Goal: Book appointment/travel/reservation

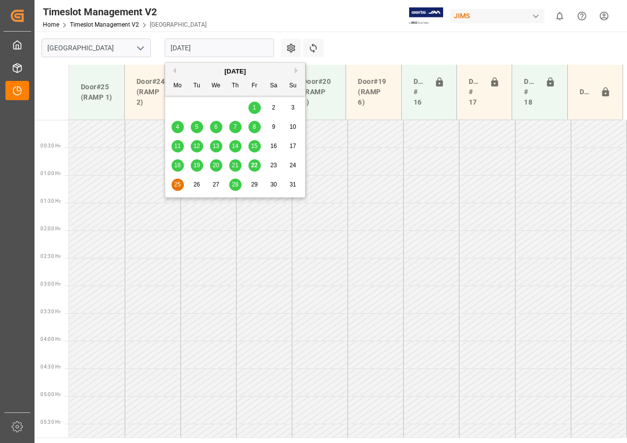
scroll to position [405, 0]
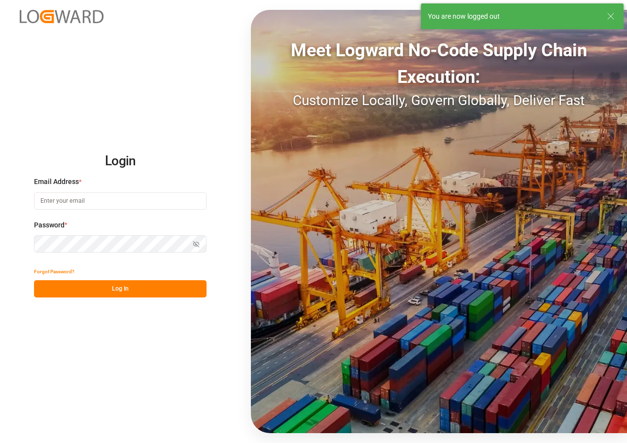
type input "[EMAIL_ADDRESS][DOMAIN_NAME]"
click at [116, 288] on button "Log In" at bounding box center [120, 288] width 173 height 17
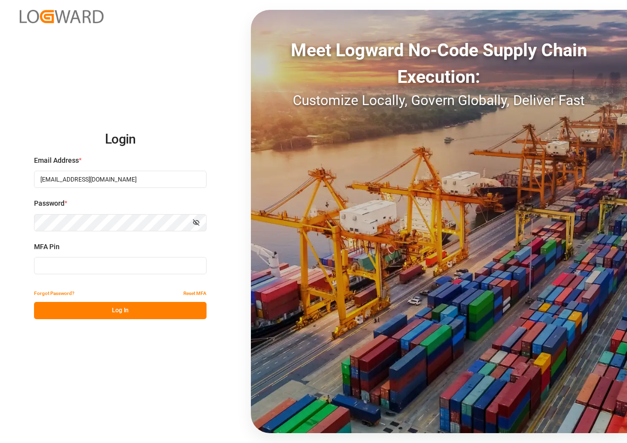
click at [120, 308] on button "Log In" at bounding box center [120, 310] width 173 height 17
click at [103, 256] on div "MFA Pin MFA is required." at bounding box center [120, 263] width 173 height 43
click at [104, 264] on input at bounding box center [120, 265] width 173 height 17
type input "000766"
click at [119, 313] on button "Log In" at bounding box center [120, 310] width 173 height 17
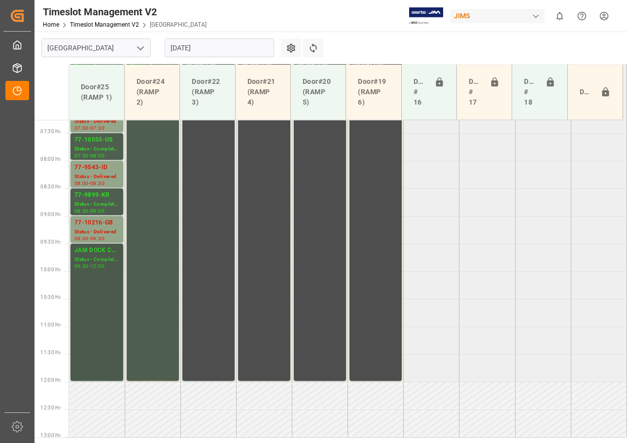
scroll to position [253, 0]
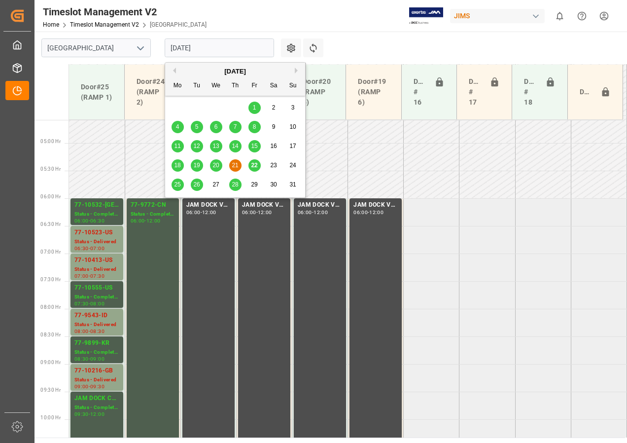
click at [178, 51] on input "[DATE]" at bounding box center [219, 47] width 109 height 19
click at [250, 165] on div "22" at bounding box center [254, 166] width 12 height 12
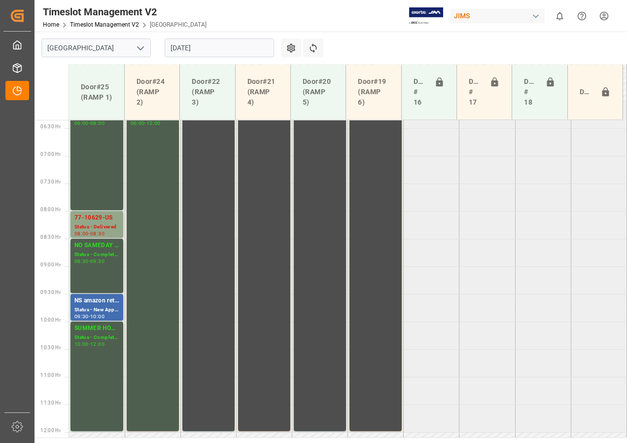
scroll to position [351, 0]
click at [191, 49] on input "[DATE]" at bounding box center [219, 47] width 109 height 19
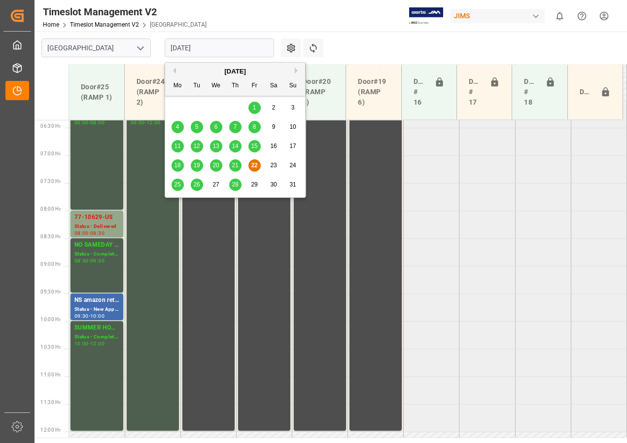
click at [175, 185] on span "25" at bounding box center [177, 184] width 6 height 7
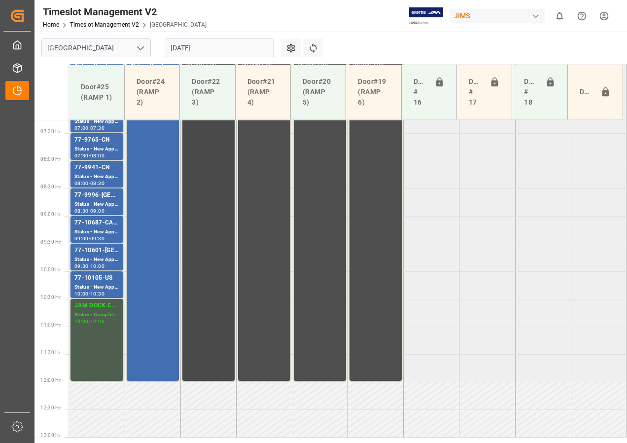
scroll to position [302, 0]
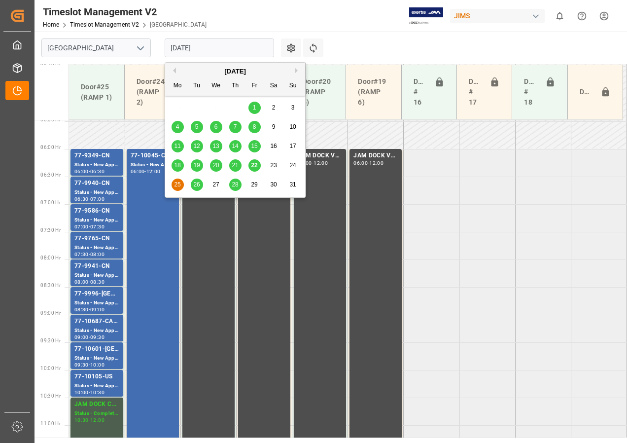
click at [180, 52] on input "[DATE]" at bounding box center [219, 47] width 109 height 19
click at [196, 181] on span "26" at bounding box center [196, 184] width 6 height 7
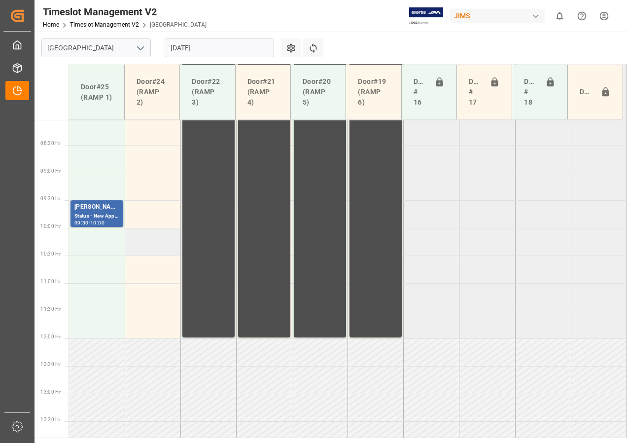
scroll to position [450, 0]
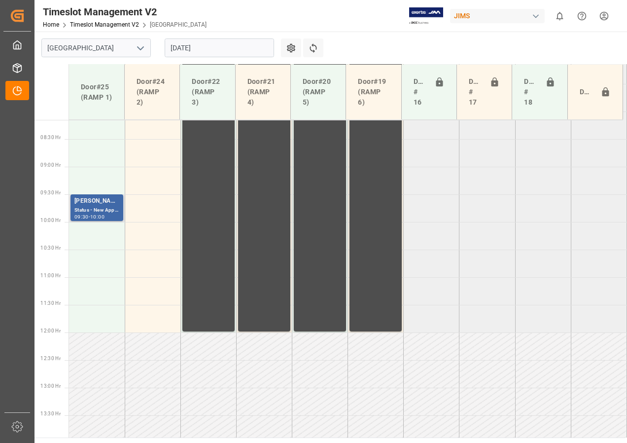
click at [101, 209] on div "Status - New Appointment" at bounding box center [96, 210] width 45 height 8
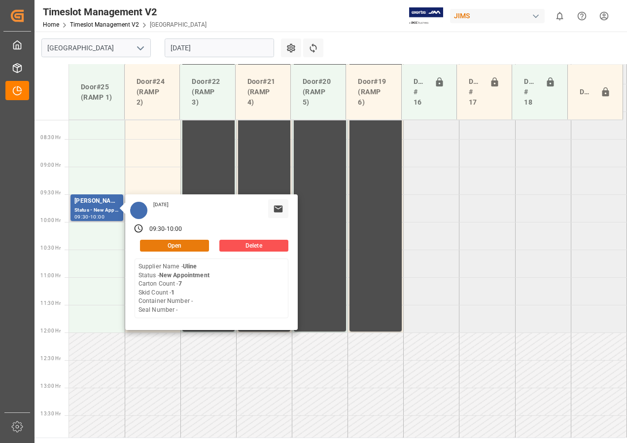
click at [161, 244] on button "Open" at bounding box center [174, 246] width 69 height 12
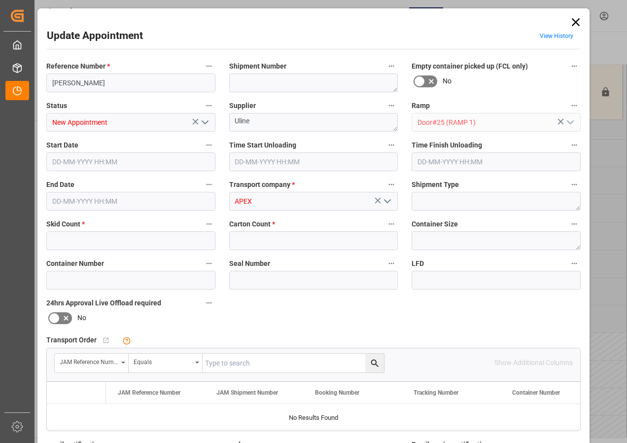
type input "1"
type input "7"
type input "[DATE] 09:30"
type input "[DATE] 10:00"
type input "[DATE] 10:17"
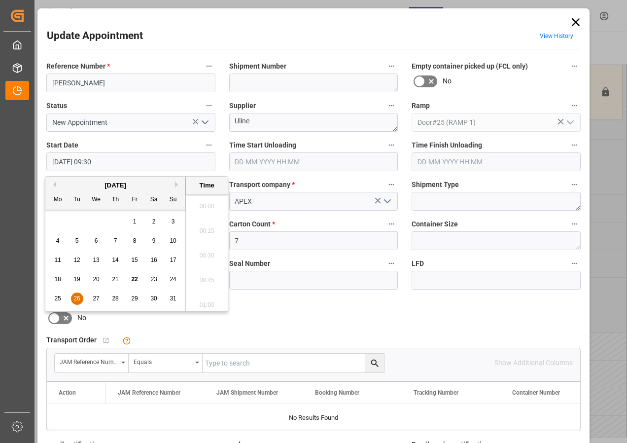
click at [114, 157] on input "[DATE] 09:30" at bounding box center [130, 161] width 169 height 19
click at [75, 297] on span "26" at bounding box center [76, 298] width 6 height 7
click at [210, 252] on li "06:00" at bounding box center [207, 252] width 42 height 25
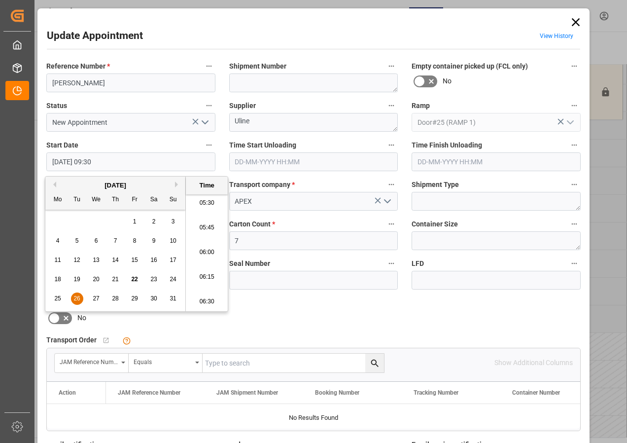
type input "[DATE] 06:00"
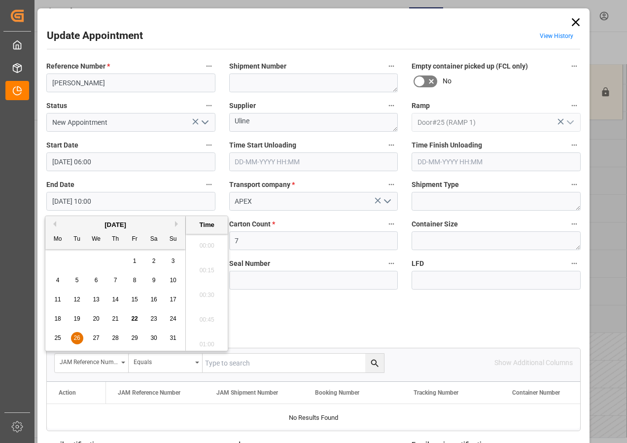
click at [63, 202] on input "[DATE] 10:00" at bounding box center [130, 201] width 169 height 19
click at [75, 338] on span "26" at bounding box center [76, 337] width 6 height 7
click at [209, 291] on li "06:30" at bounding box center [207, 291] width 42 height 25
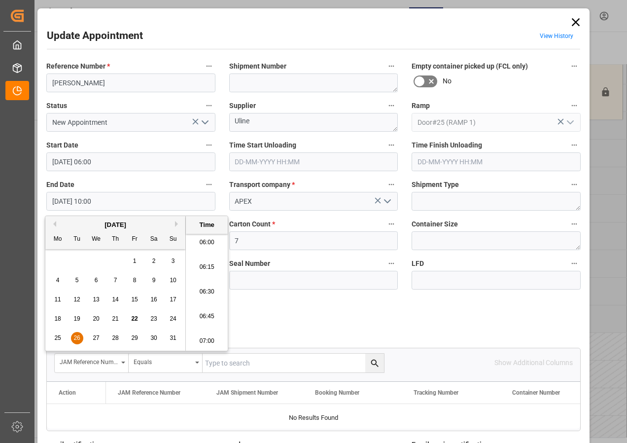
type input "[DATE] 06:30"
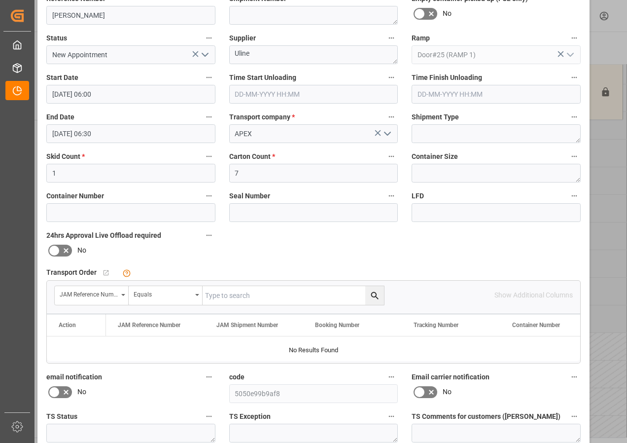
scroll to position [157, 0]
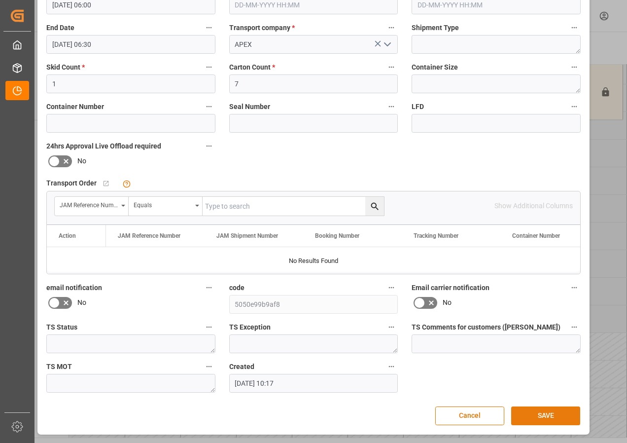
click at [551, 412] on button "SAVE" at bounding box center [545, 415] width 69 height 19
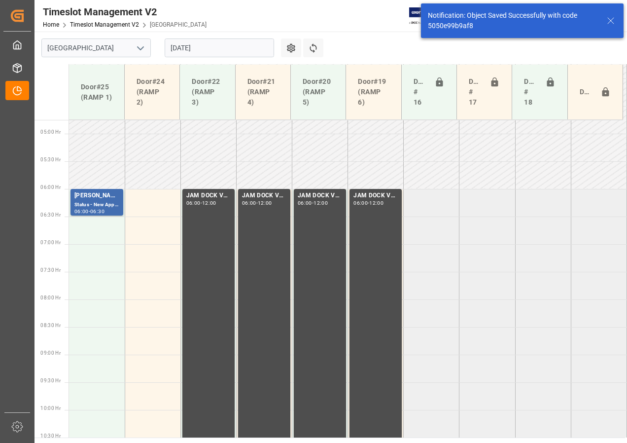
scroll to position [290, 0]
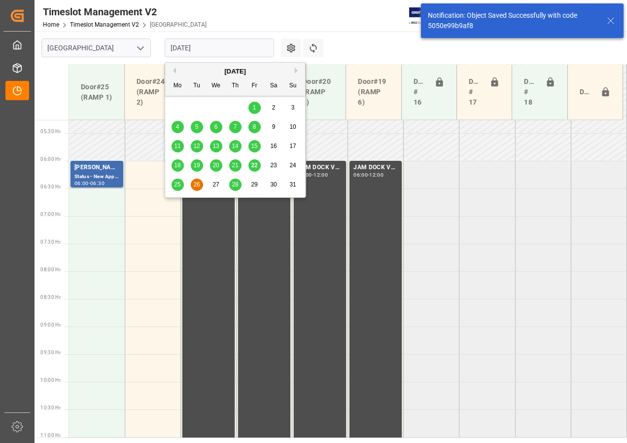
click at [193, 49] on input "[DATE]" at bounding box center [219, 47] width 109 height 19
click at [214, 184] on span "27" at bounding box center [215, 184] width 6 height 7
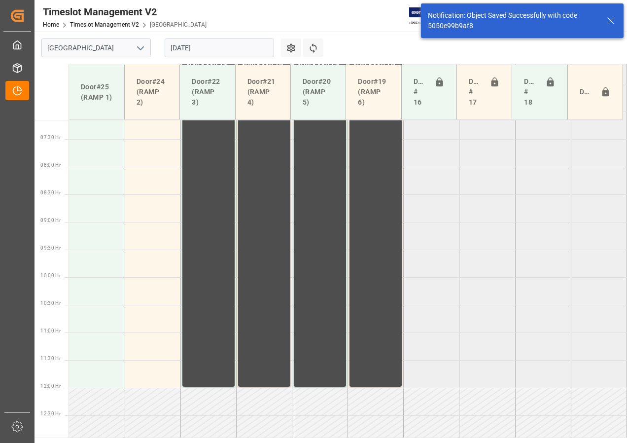
scroll to position [401, 0]
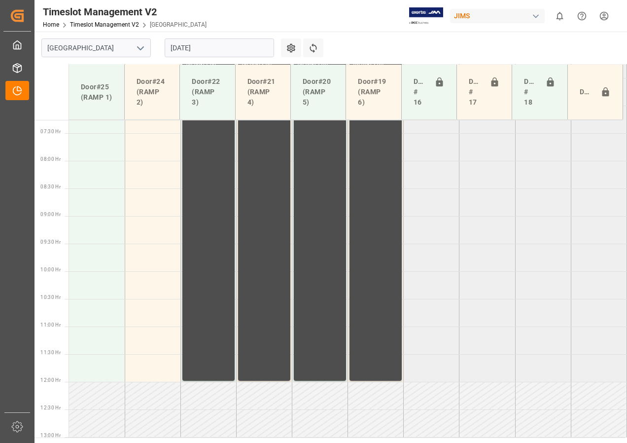
click at [199, 46] on input "[DATE]" at bounding box center [219, 47] width 109 height 19
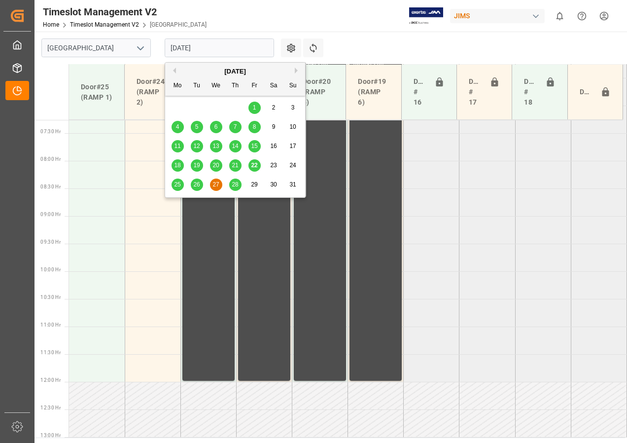
click at [236, 183] on span "28" at bounding box center [235, 184] width 6 height 7
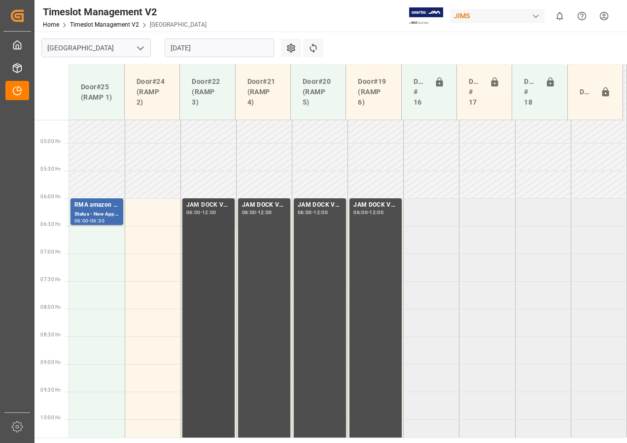
scroll to position [302, 0]
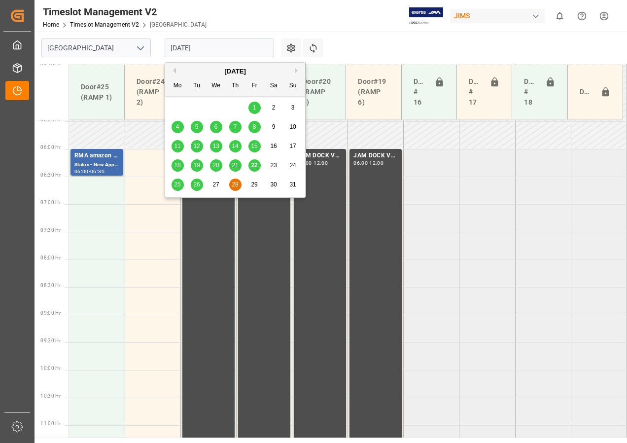
click at [187, 46] on input "[DATE]" at bounding box center [219, 47] width 109 height 19
click at [186, 46] on input "[DATE]" at bounding box center [219, 47] width 109 height 19
click at [173, 184] on div "25" at bounding box center [178, 185] width 12 height 12
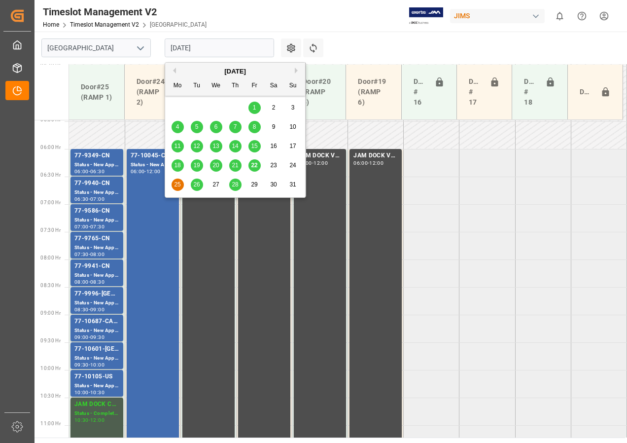
click at [180, 49] on input "[DATE]" at bounding box center [219, 47] width 109 height 19
click at [200, 187] on div "26" at bounding box center [197, 185] width 12 height 12
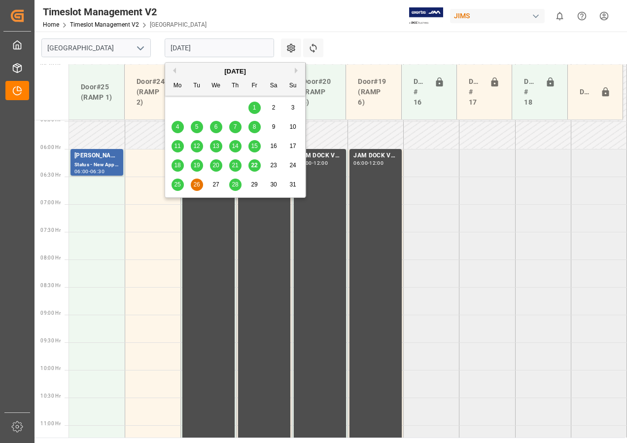
click at [189, 48] on input "[DATE]" at bounding box center [219, 47] width 109 height 19
click at [254, 166] on span "22" at bounding box center [254, 165] width 6 height 7
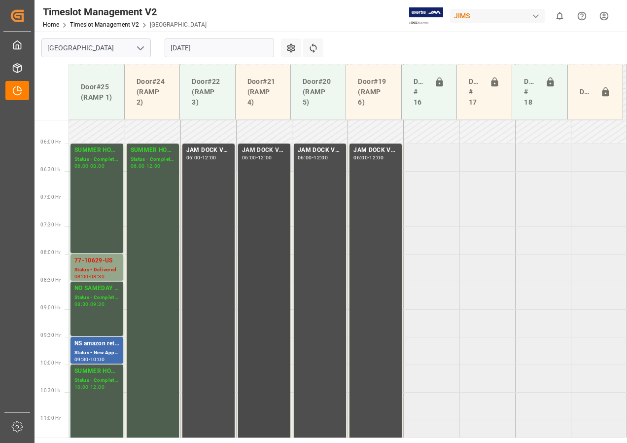
scroll to position [401, 0]
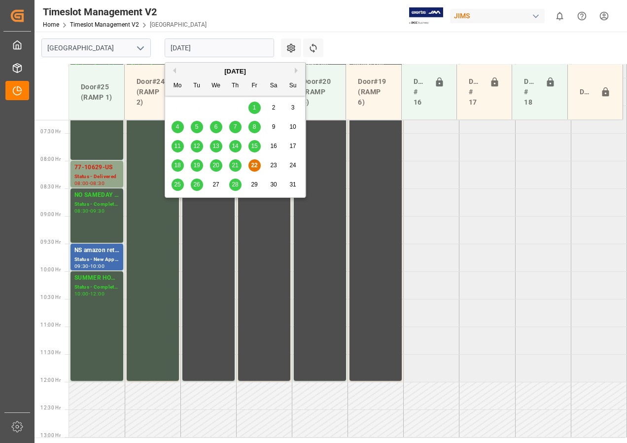
click at [233, 47] on input "[DATE]" at bounding box center [219, 47] width 109 height 19
click at [178, 184] on span "25" at bounding box center [177, 184] width 6 height 7
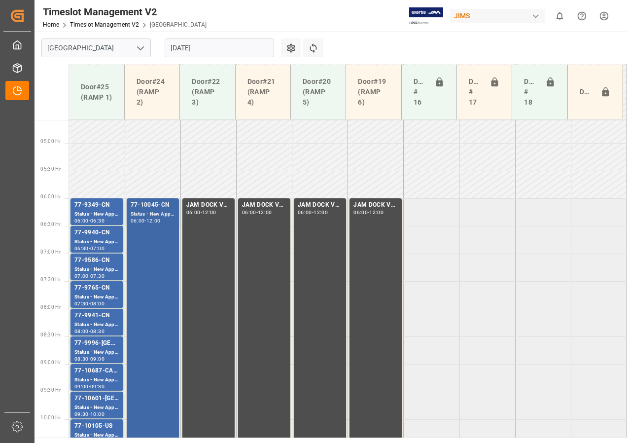
scroll to position [302, 0]
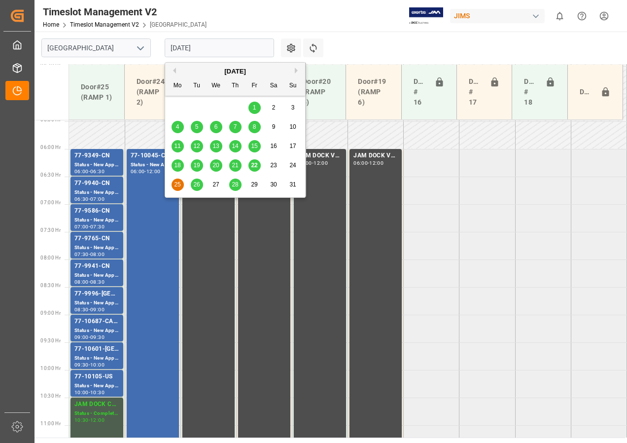
click at [185, 45] on input "[DATE]" at bounding box center [219, 47] width 109 height 19
click at [195, 184] on span "26" at bounding box center [196, 184] width 6 height 7
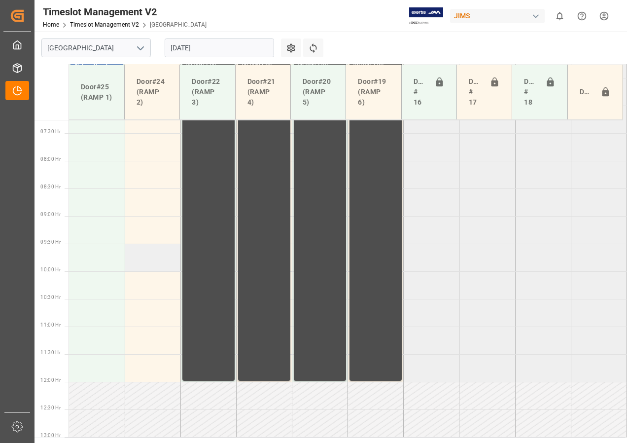
scroll to position [253, 0]
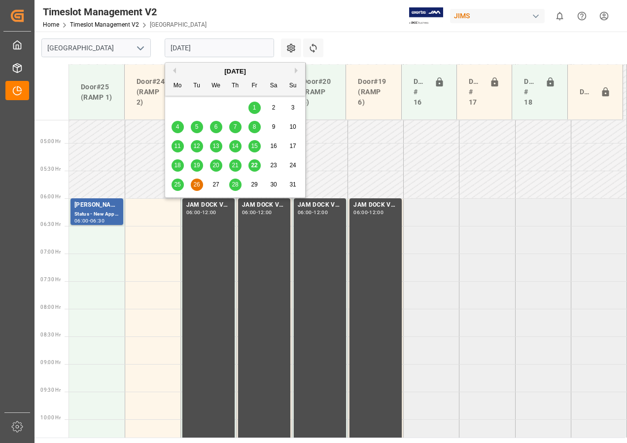
click at [185, 48] on input "[DATE]" at bounding box center [219, 47] width 109 height 19
click at [195, 185] on span "26" at bounding box center [196, 184] width 6 height 7
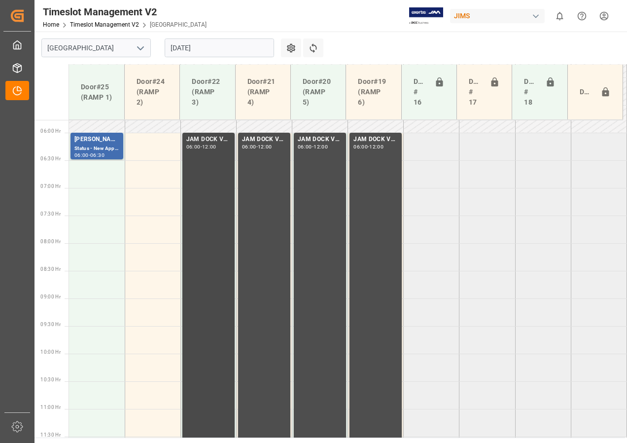
scroll to position [302, 0]
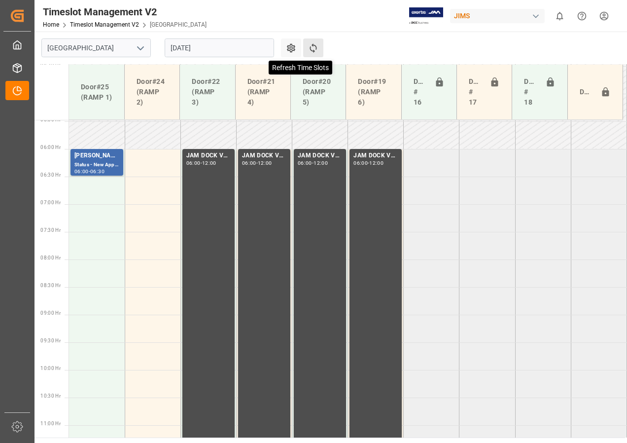
click at [315, 46] on icon at bounding box center [313, 47] width 7 height 9
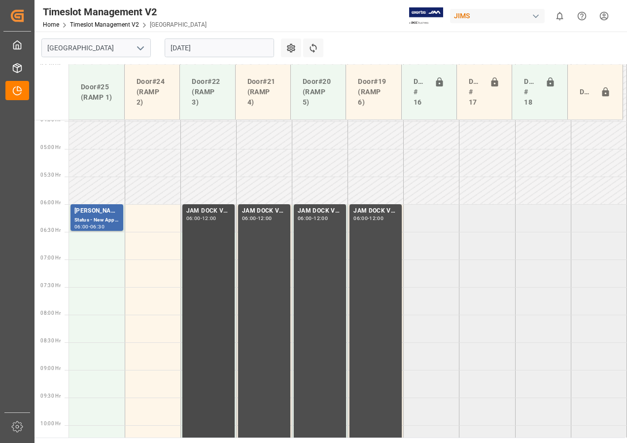
scroll to position [308, 0]
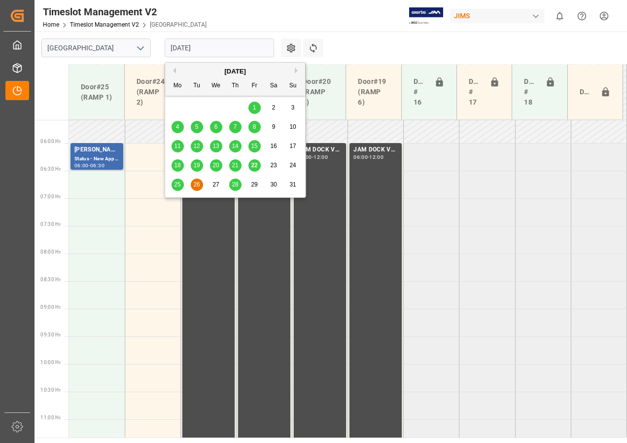
click at [194, 49] on input "[DATE]" at bounding box center [219, 47] width 109 height 19
click at [177, 185] on span "25" at bounding box center [177, 184] width 6 height 7
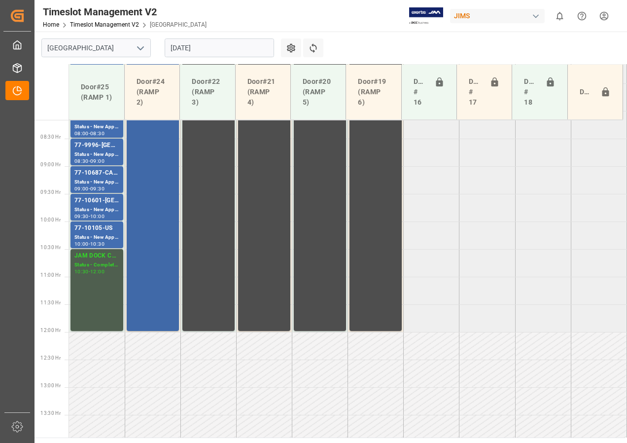
scroll to position [456, 0]
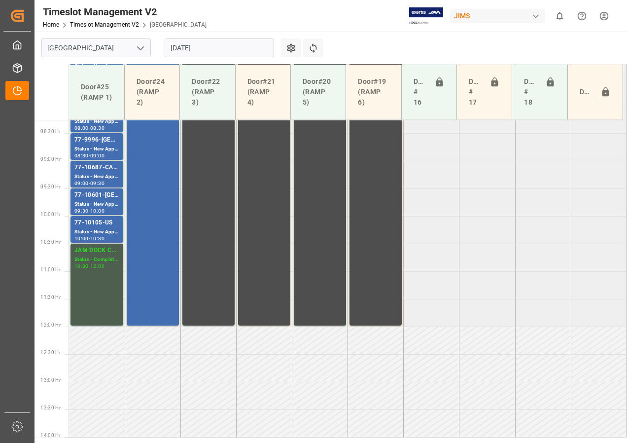
click at [223, 49] on input "[DATE]" at bounding box center [219, 47] width 109 height 19
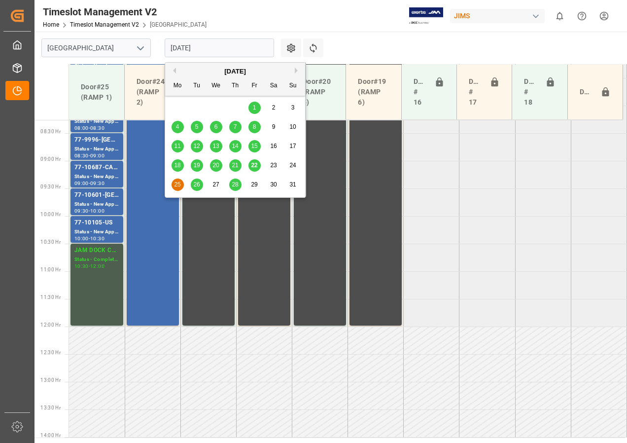
click at [199, 179] on div "26" at bounding box center [197, 185] width 12 height 12
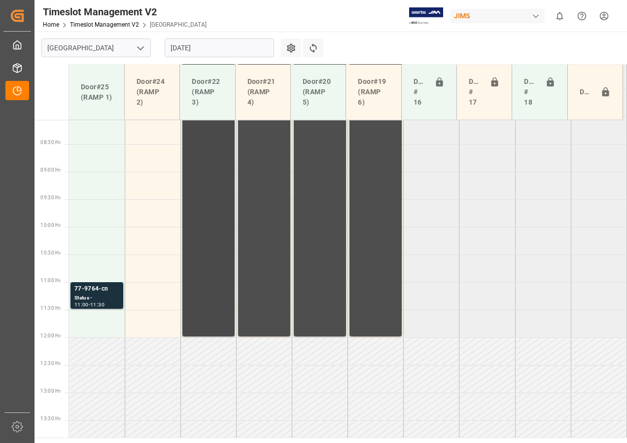
scroll to position [413, 0]
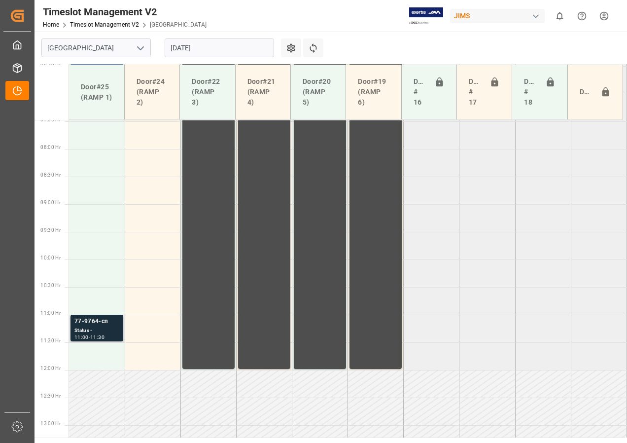
click at [94, 327] on div "Status -" at bounding box center [96, 330] width 45 height 8
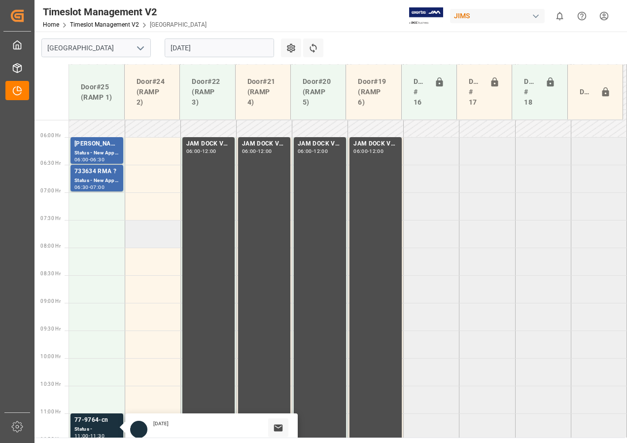
scroll to position [363, 0]
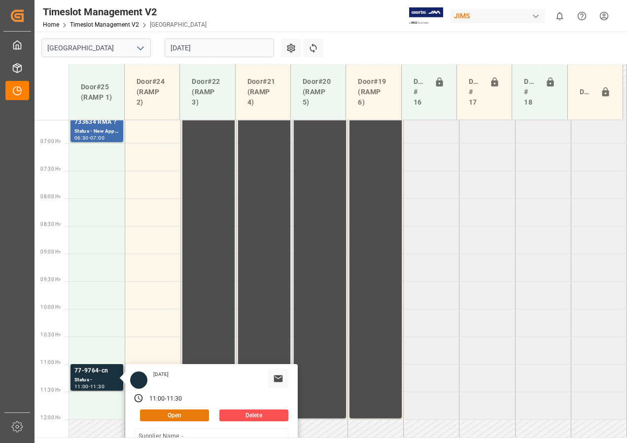
click at [157, 415] on button "Open" at bounding box center [174, 415] width 69 height 12
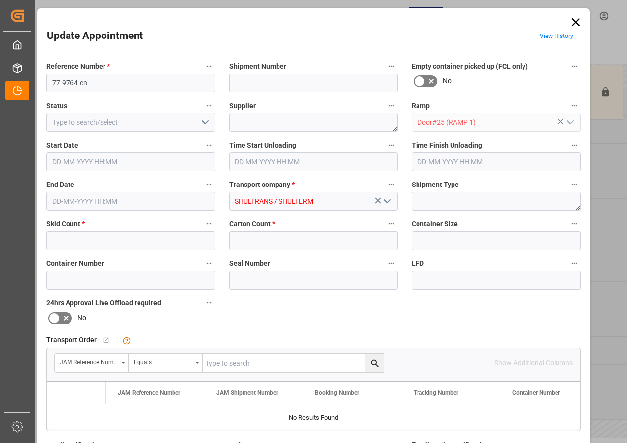
type input "1"
type input "34"
type input "[DATE] 11:00"
type input "[DATE] 11:30"
type input "[DATE] 13:34"
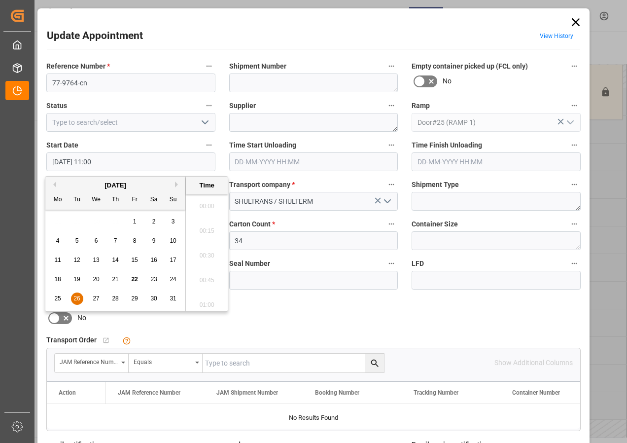
click at [66, 161] on input "[DATE] 11:00" at bounding box center [130, 161] width 169 height 19
click at [76, 297] on span "26" at bounding box center [76, 298] width 6 height 7
click at [203, 203] on li "07:00" at bounding box center [207, 203] width 42 height 25
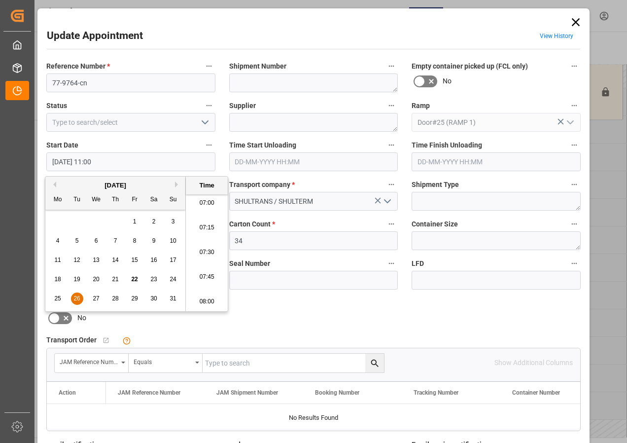
type input "[DATE] 07:00"
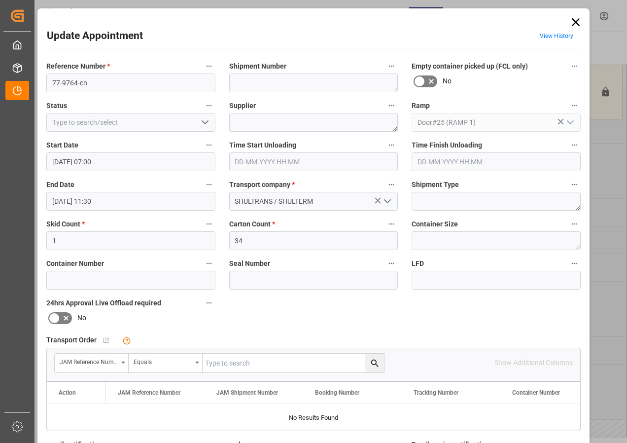
click at [62, 202] on input "[DATE] 11:30" at bounding box center [130, 201] width 169 height 19
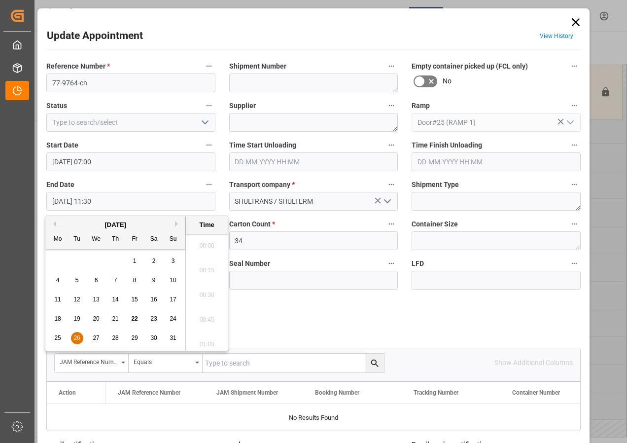
scroll to position [1088, 0]
click at [77, 335] on span "26" at bounding box center [76, 337] width 6 height 7
click at [203, 290] on li "07:30" at bounding box center [207, 291] width 42 height 25
type input "[DATE] 07:30"
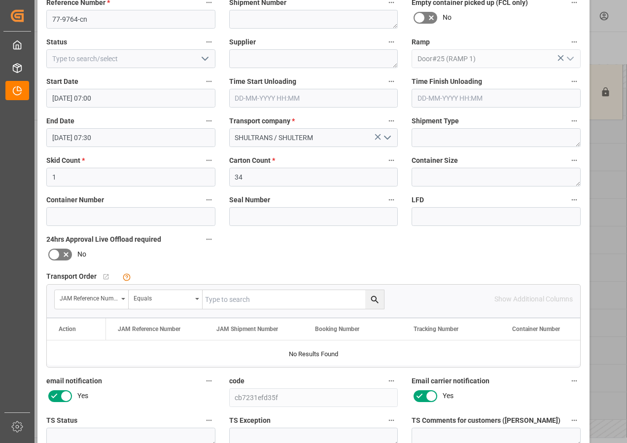
scroll to position [157, 0]
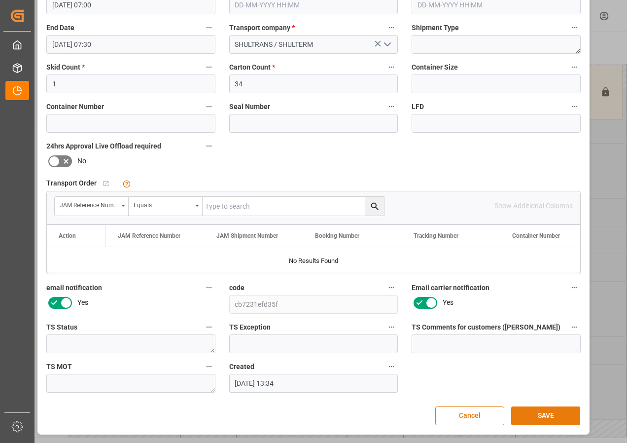
click at [546, 418] on button "SAVE" at bounding box center [545, 415] width 69 height 19
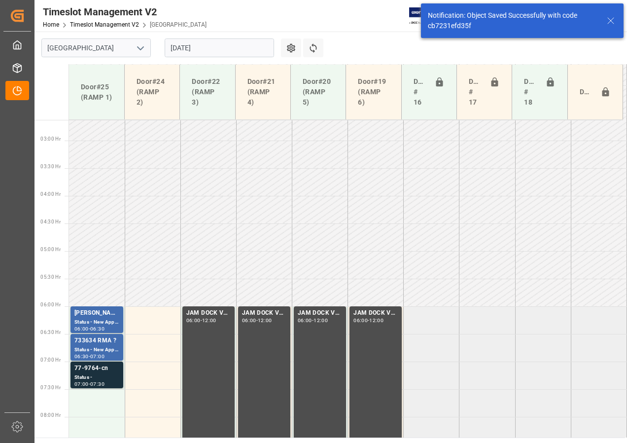
scroll to position [346, 0]
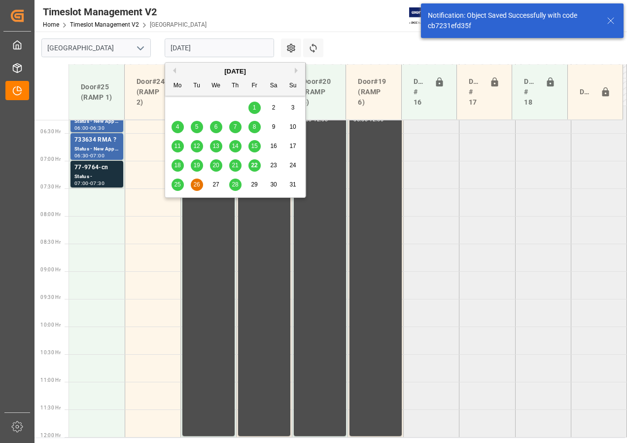
click at [195, 50] on input "[DATE]" at bounding box center [219, 47] width 109 height 19
click at [235, 183] on span "28" at bounding box center [235, 184] width 6 height 7
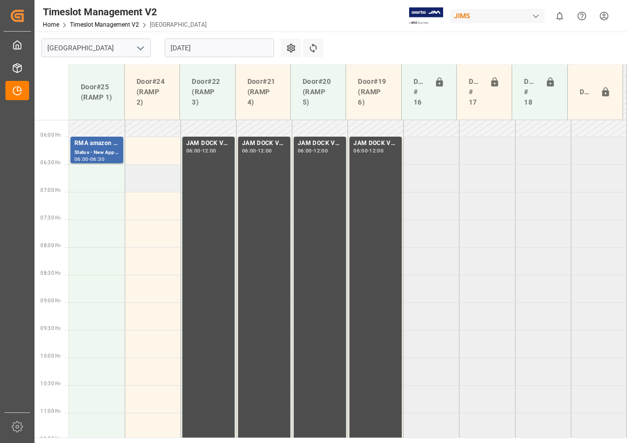
scroll to position [314, 0]
click at [183, 48] on input "[DATE]" at bounding box center [219, 47] width 109 height 19
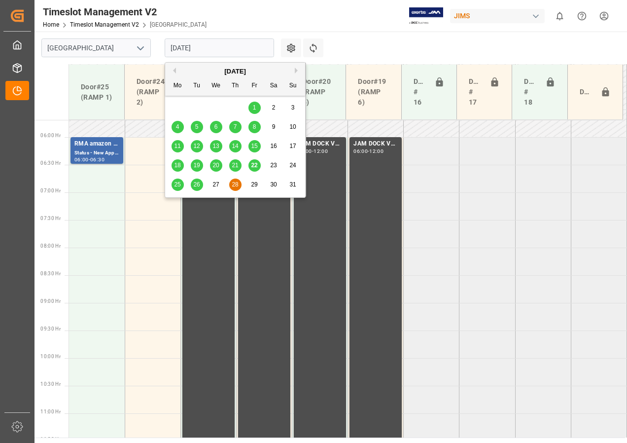
click at [199, 184] on span "26" at bounding box center [196, 184] width 6 height 7
